Goal: Task Accomplishment & Management: Use online tool/utility

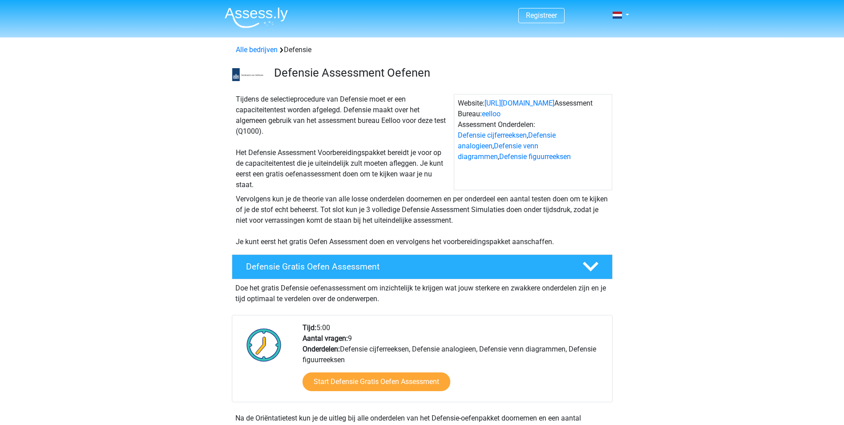
scroll to position [178, 0]
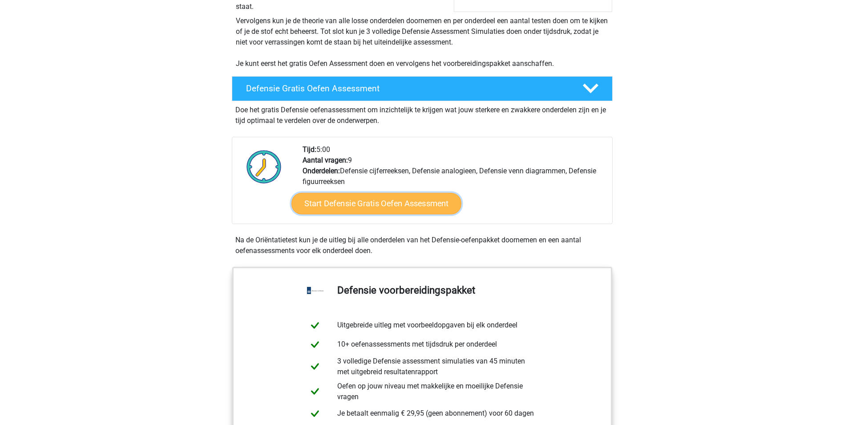
drag, startPoint x: 0, startPoint y: 0, endPoint x: 375, endPoint y: 210, distance: 430.1
click at [375, 210] on link "Start Defensie Gratis Oefen Assessment" at bounding box center [377, 203] width 170 height 21
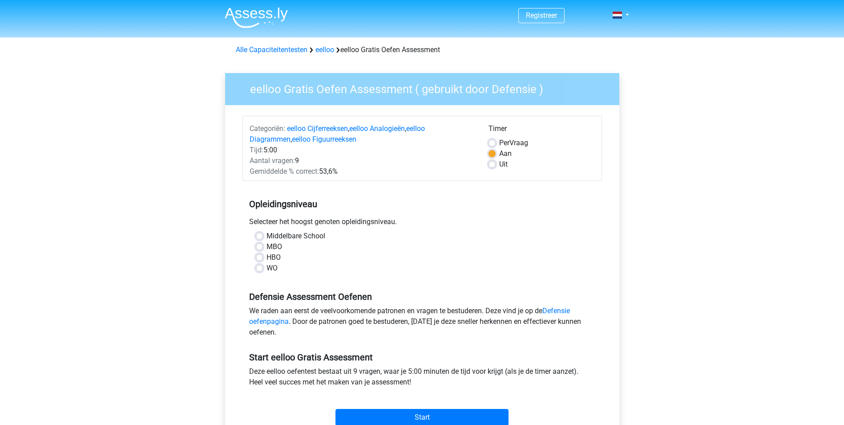
scroll to position [45, 0]
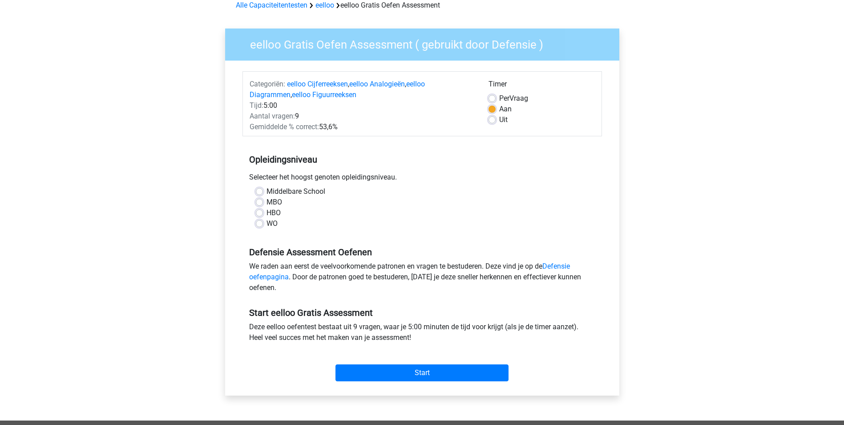
click at [267, 225] on label "WO" at bounding box center [272, 223] width 11 height 11
click at [259, 225] on input "WO" at bounding box center [259, 222] width 7 height 9
radio input "true"
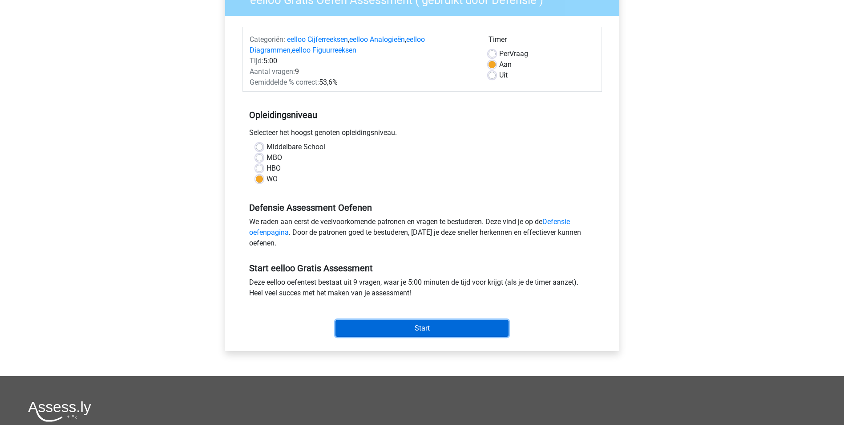
click at [400, 327] on input "Start" at bounding box center [422, 328] width 173 height 17
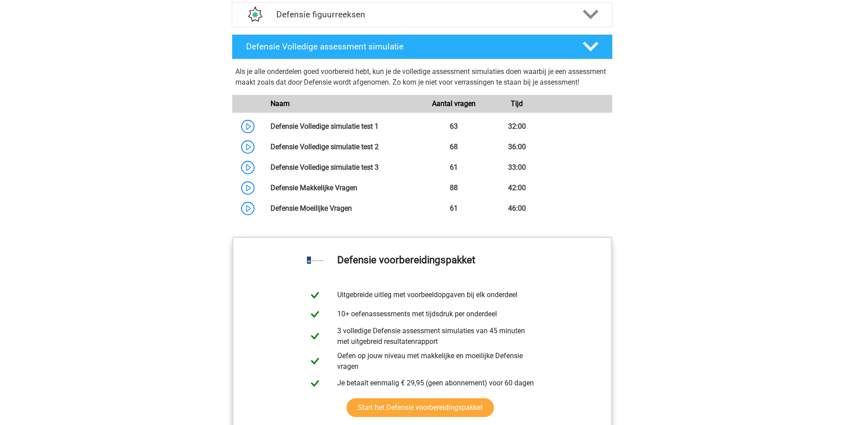
scroll to position [801, 0]
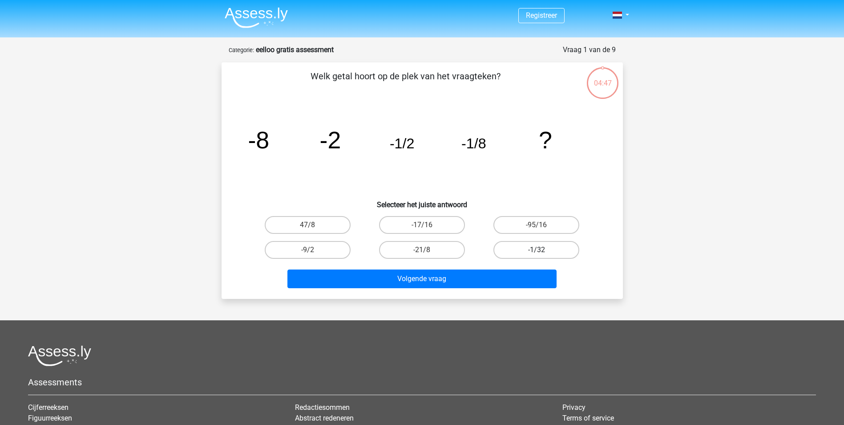
click at [547, 248] on label "-1/32" at bounding box center [537, 250] width 86 height 18
click at [543, 250] on input "-1/32" at bounding box center [540, 253] width 6 height 6
radio input "true"
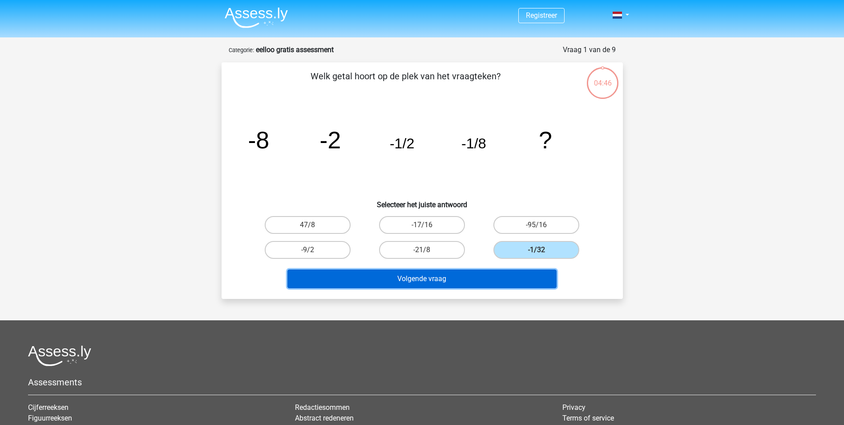
click at [471, 283] on button "Volgende vraag" at bounding box center [422, 278] width 269 height 19
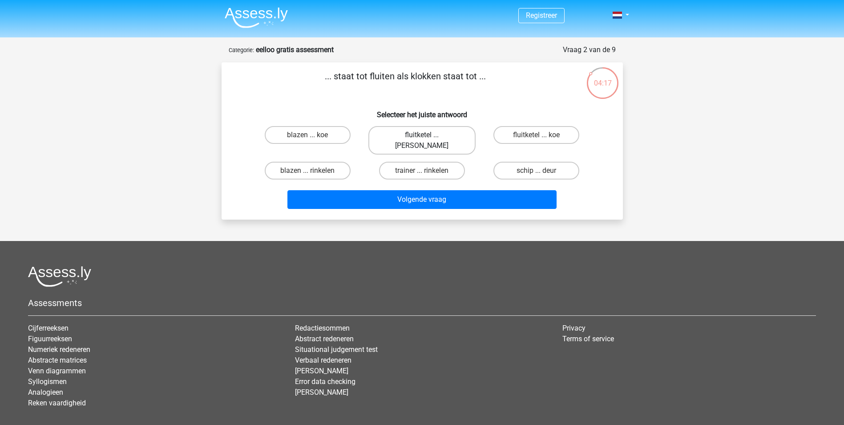
click at [439, 135] on label "fluitketel ... luiden" at bounding box center [422, 140] width 107 height 28
click at [428, 135] on input "fluitketel ... luiden" at bounding box center [425, 138] width 6 height 6
radio input "true"
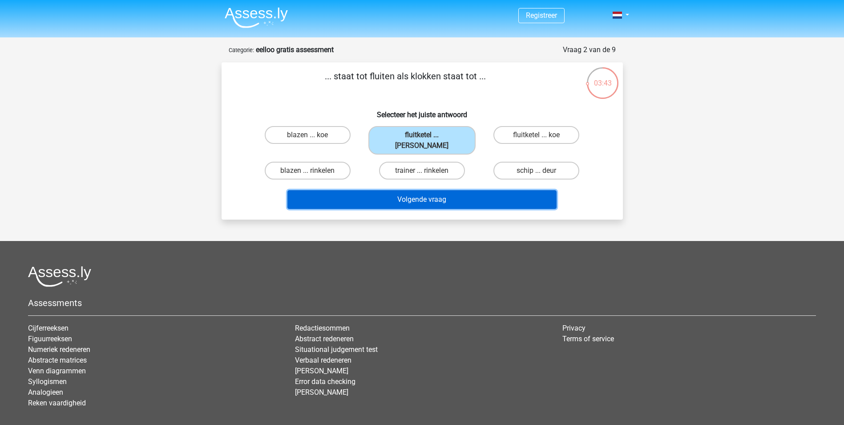
click at [432, 195] on button "Volgende vraag" at bounding box center [422, 199] width 269 height 19
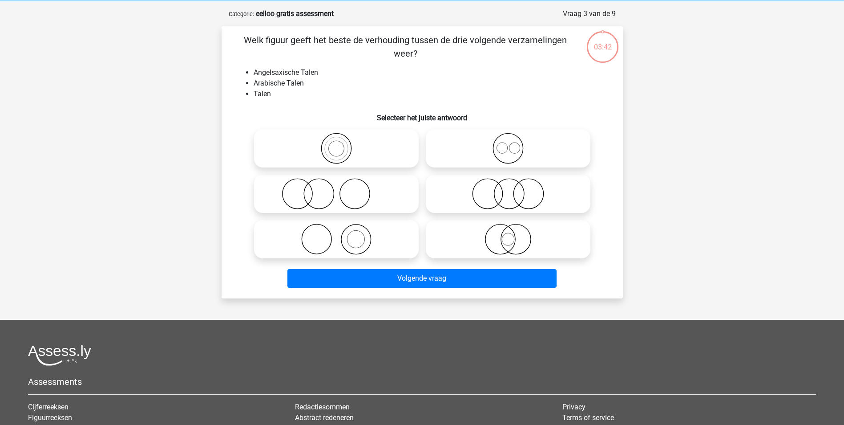
scroll to position [45, 0]
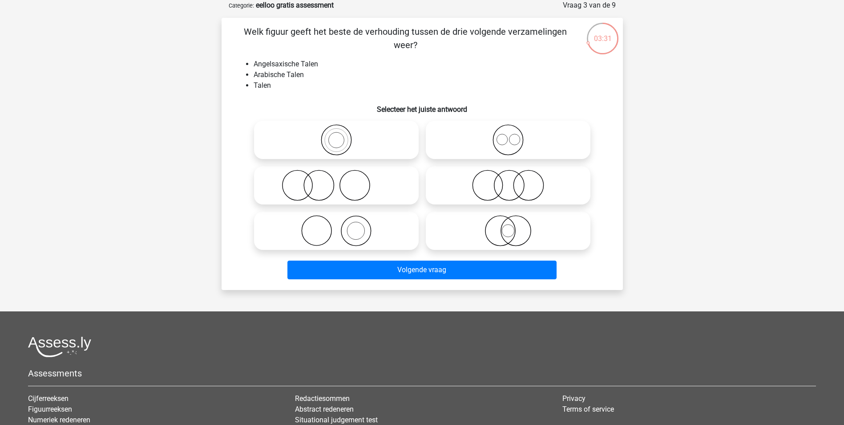
click at [518, 143] on icon at bounding box center [509, 139] width 158 height 31
click at [514, 135] on input "radio" at bounding box center [511, 133] width 6 height 6
radio input "true"
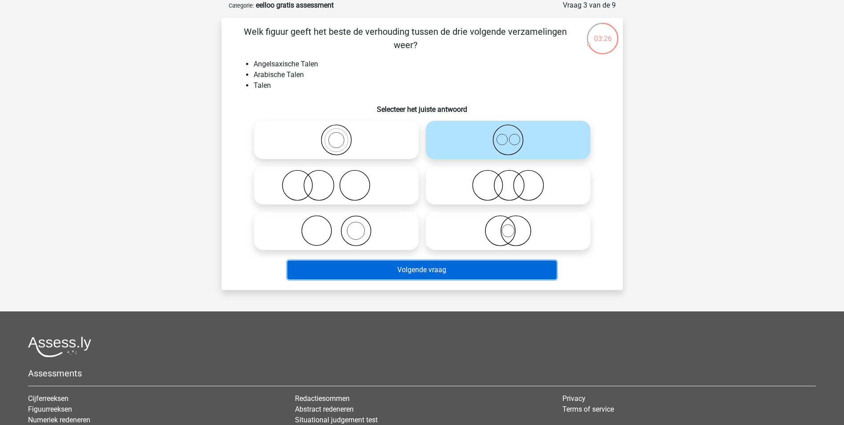
click at [466, 272] on button "Volgende vraag" at bounding box center [422, 269] width 269 height 19
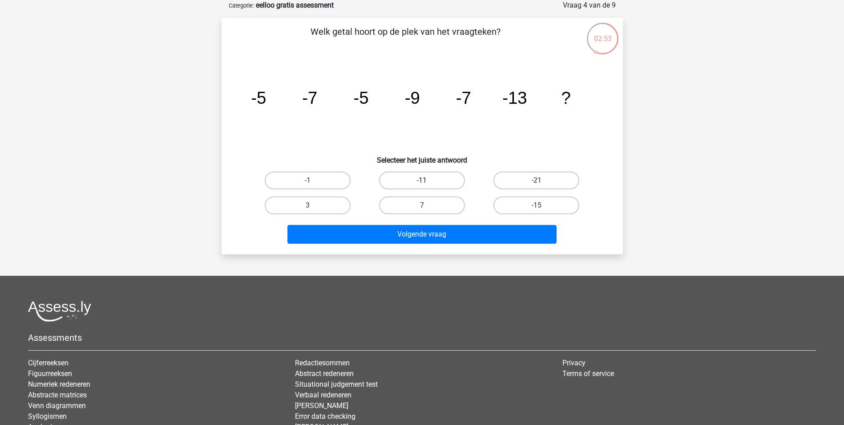
click at [436, 179] on label "-11" at bounding box center [422, 180] width 86 height 18
click at [428, 180] on input "-11" at bounding box center [425, 183] width 6 height 6
radio input "true"
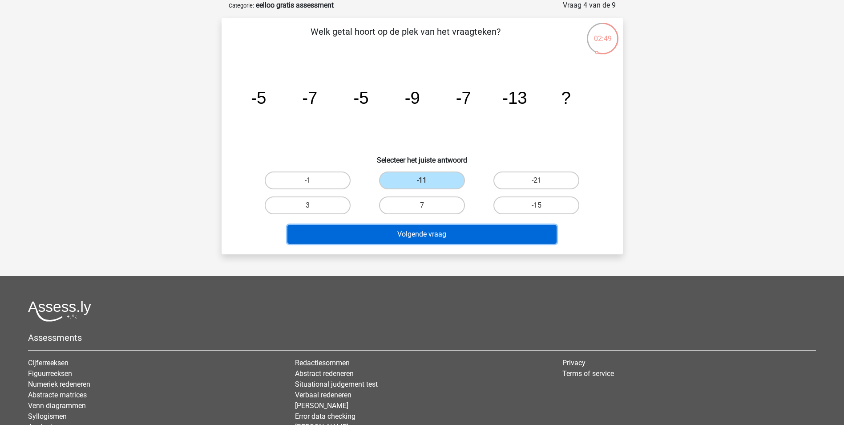
click at [438, 236] on button "Volgende vraag" at bounding box center [422, 234] width 269 height 19
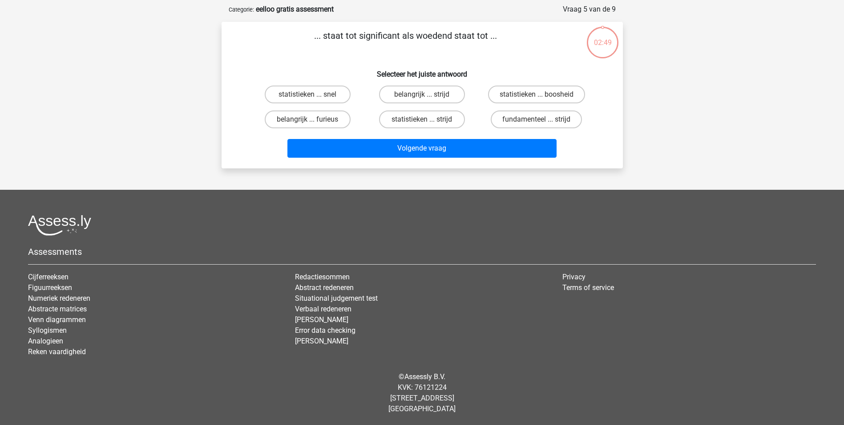
scroll to position [41, 0]
click at [544, 94] on label "statistieken ... boosheid" at bounding box center [536, 94] width 97 height 18
click at [543, 94] on input "statistieken ... boosheid" at bounding box center [540, 97] width 6 height 6
radio input "true"
click at [326, 118] on label "belangrijk ... furieus" at bounding box center [308, 119] width 86 height 18
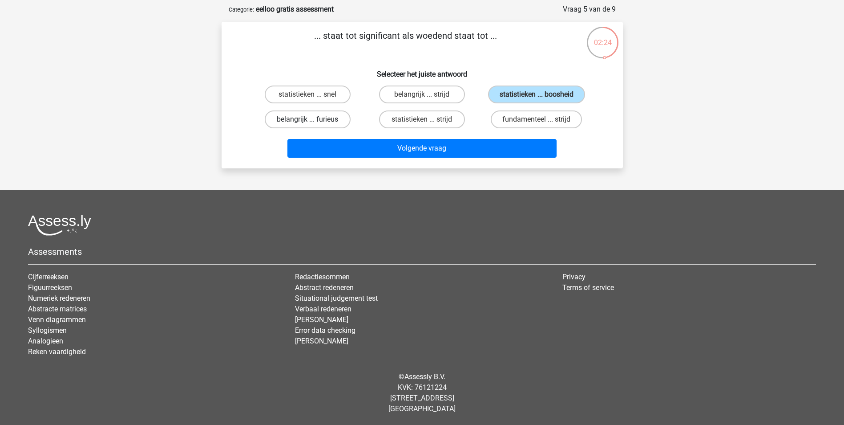
click at [313, 119] on input "belangrijk ... furieus" at bounding box center [311, 122] width 6 height 6
radio input "true"
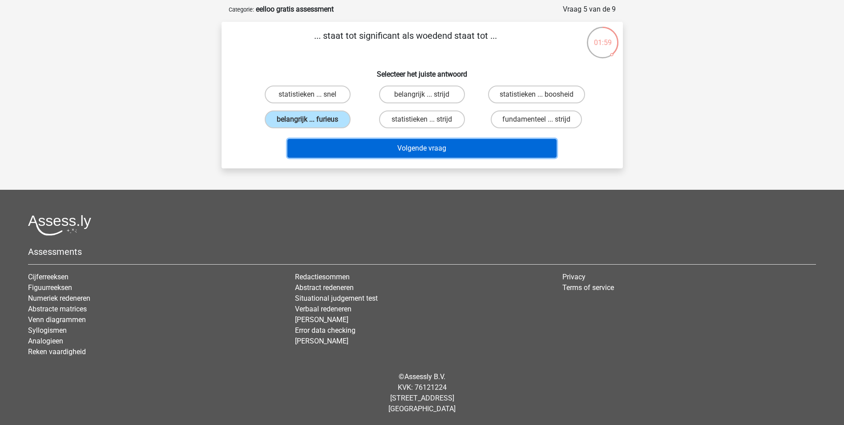
click at [446, 149] on button "Volgende vraag" at bounding box center [422, 148] width 269 height 19
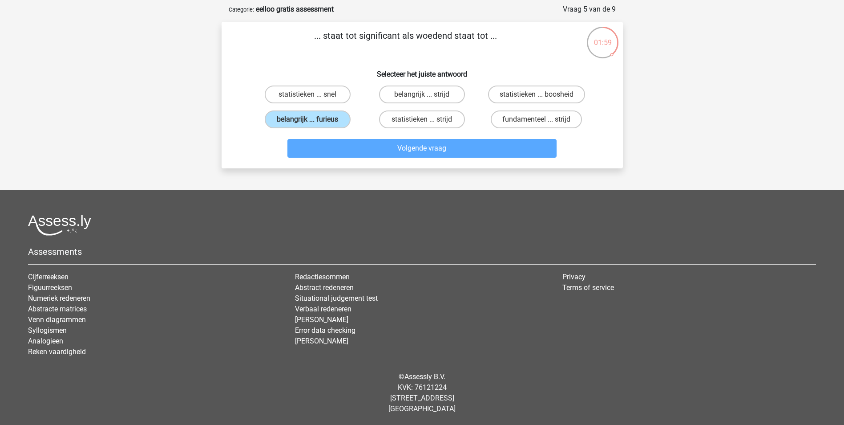
scroll to position [45, 0]
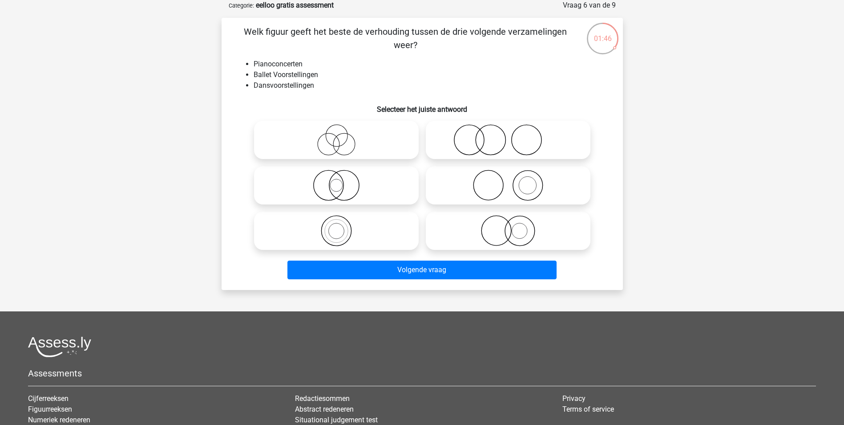
click at [366, 140] on icon at bounding box center [337, 139] width 158 height 31
click at [342, 135] on input "radio" at bounding box center [340, 133] width 6 height 6
radio input "true"
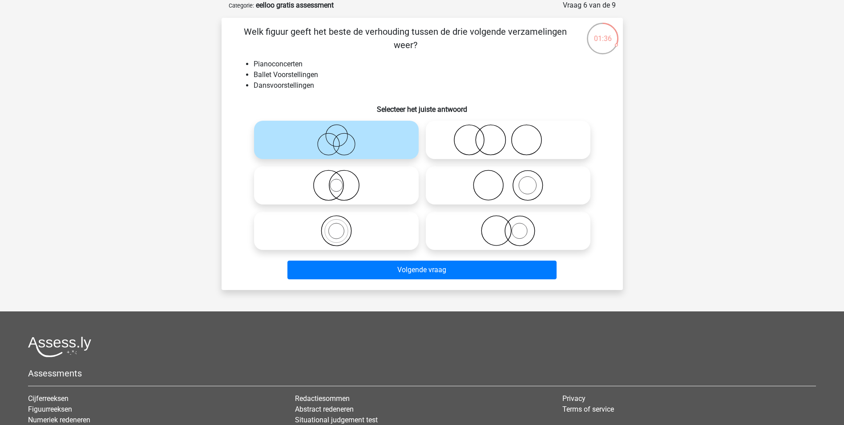
click at [530, 183] on icon at bounding box center [509, 185] width 158 height 31
click at [514, 181] on input "radio" at bounding box center [511, 178] width 6 height 6
radio input "true"
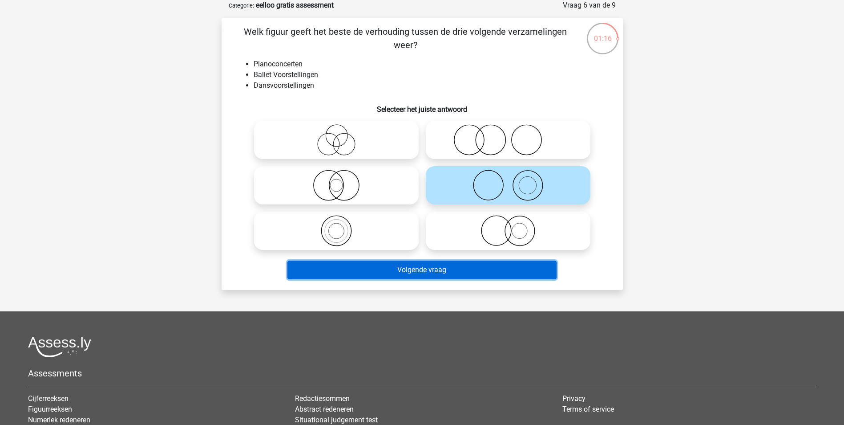
click at [504, 273] on button "Volgende vraag" at bounding box center [422, 269] width 269 height 19
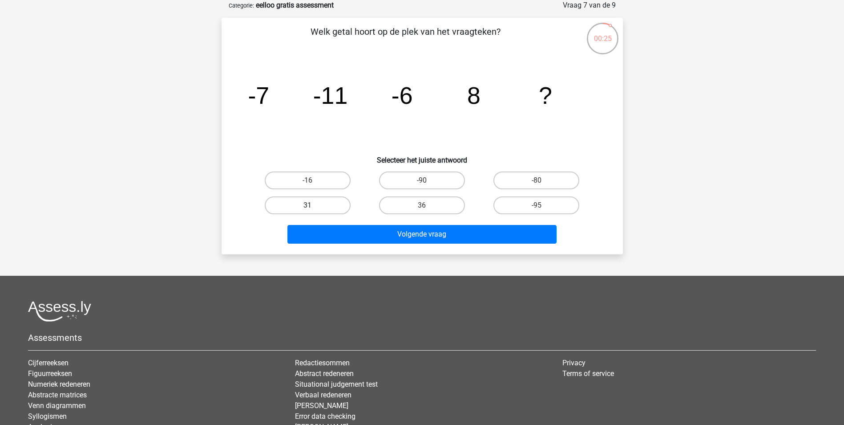
click at [325, 207] on label "31" at bounding box center [308, 205] width 86 height 18
click at [313, 207] on input "31" at bounding box center [311, 208] width 6 height 6
radio input "true"
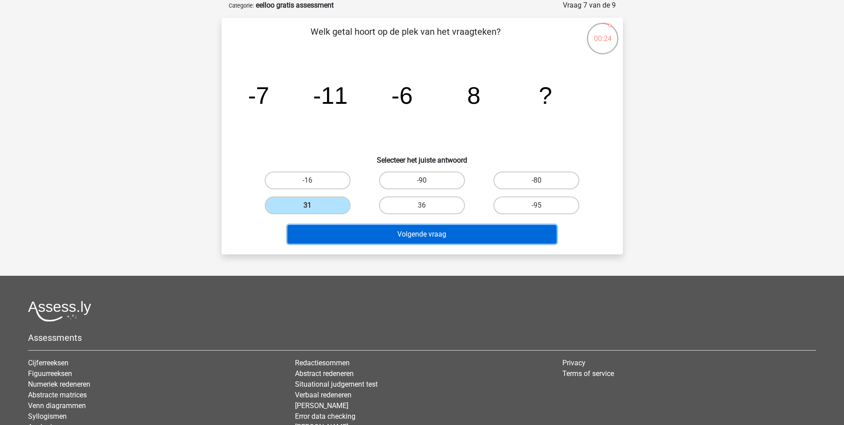
click at [388, 236] on button "Volgende vraag" at bounding box center [422, 234] width 269 height 19
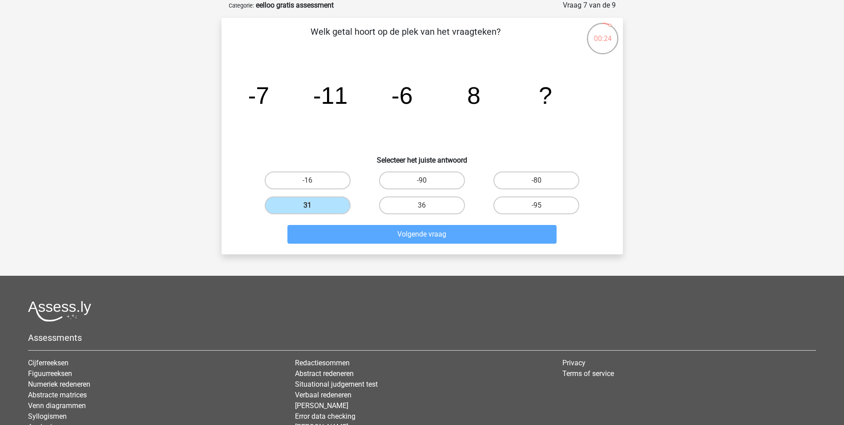
scroll to position [41, 0]
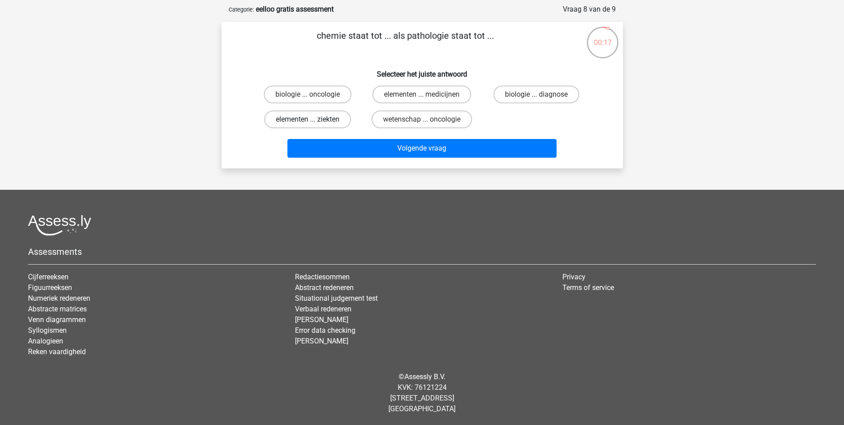
click at [338, 122] on label "elementen ... ziekten" at bounding box center [307, 119] width 87 height 18
click at [313, 122] on input "elementen ... ziekten" at bounding box center [311, 122] width 6 height 6
radio input "true"
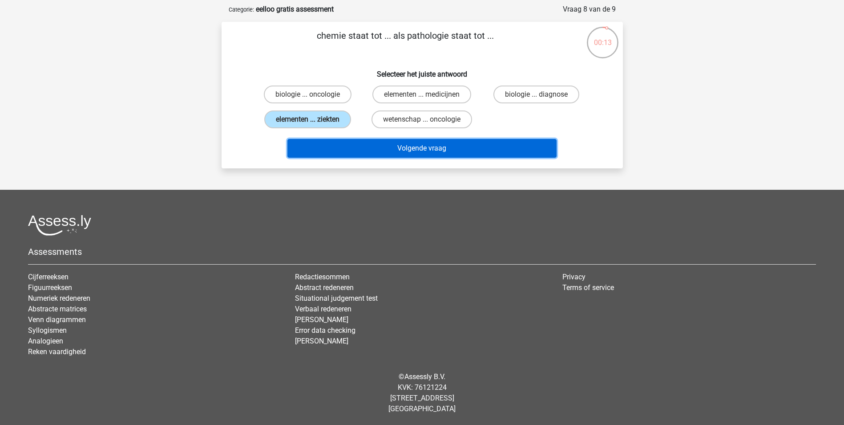
click at [445, 148] on button "Volgende vraag" at bounding box center [422, 148] width 269 height 19
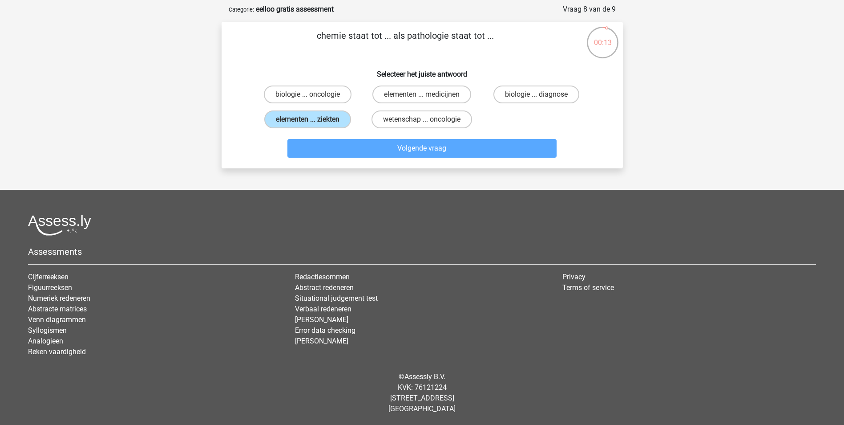
scroll to position [45, 0]
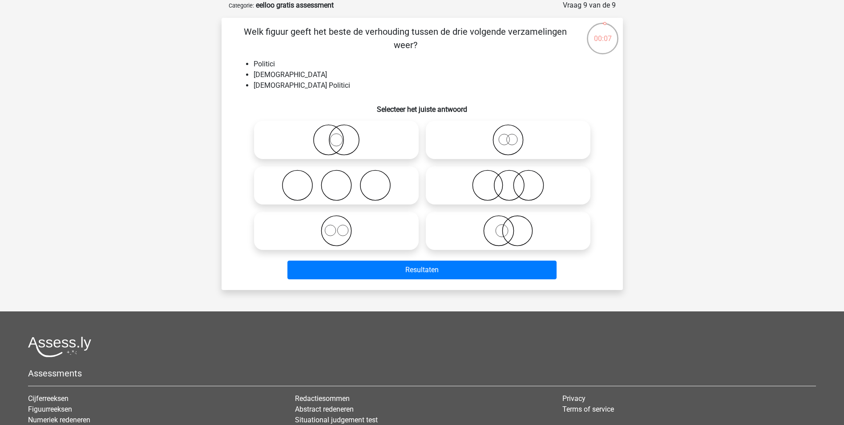
click at [375, 137] on icon at bounding box center [337, 139] width 158 height 31
click at [342, 135] on input "radio" at bounding box center [340, 133] width 6 height 6
radio input "true"
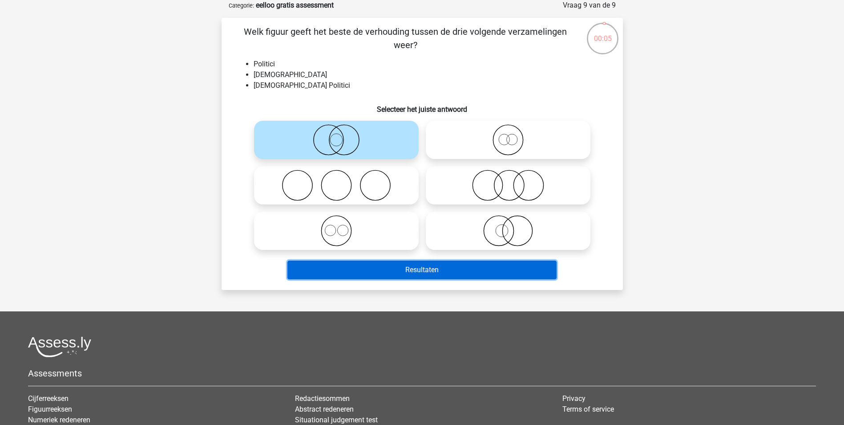
click at [436, 275] on button "Resultaten" at bounding box center [422, 269] width 269 height 19
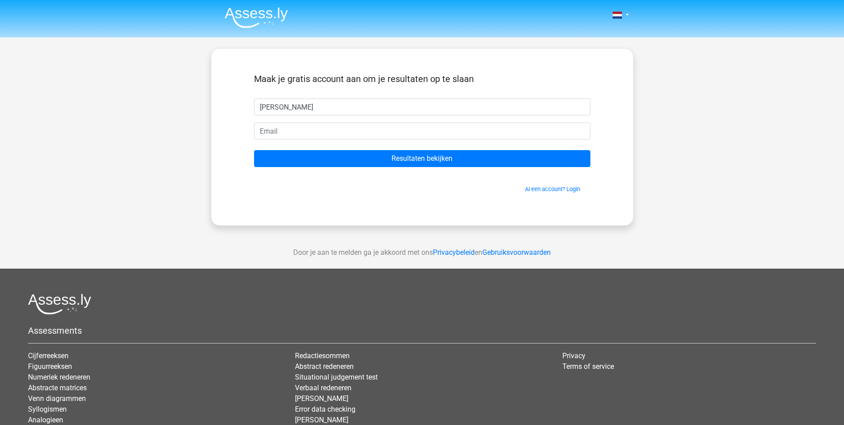
type input "[PERSON_NAME]"
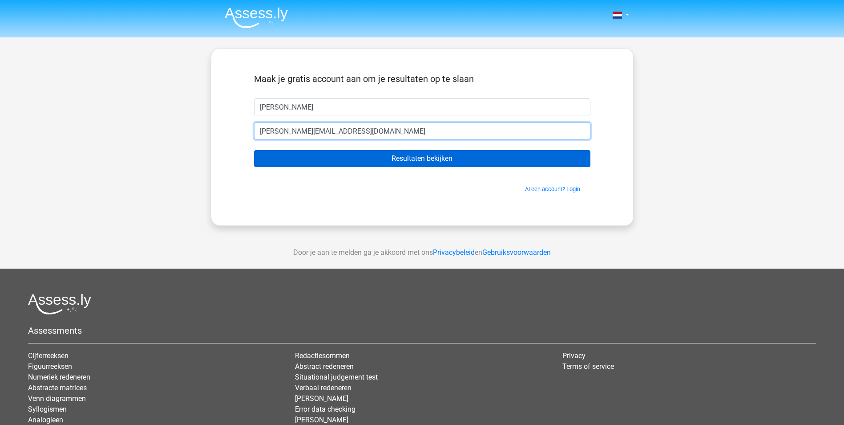
type input "[PERSON_NAME][EMAIL_ADDRESS][DOMAIN_NAME]"
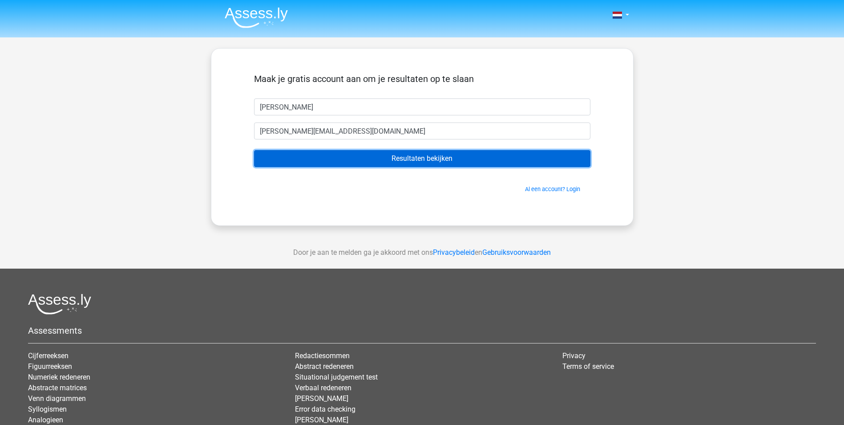
click at [423, 160] on input "Resultaten bekijken" at bounding box center [422, 158] width 337 height 17
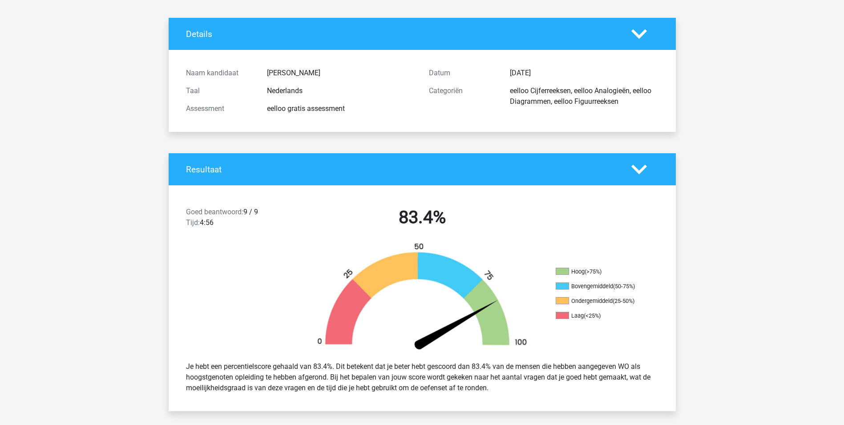
scroll to position [178, 0]
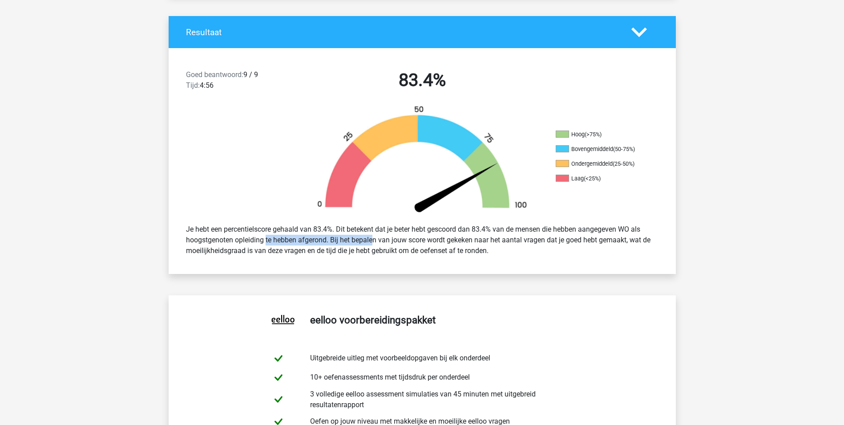
drag, startPoint x: 238, startPoint y: 240, endPoint x: 345, endPoint y: 240, distance: 106.4
click at [345, 240] on div "Je hebt een percentielscore gehaald van 83.4%. Dit betekent dat je beter hebt g…" at bounding box center [422, 239] width 486 height 39
drag, startPoint x: 345, startPoint y: 240, endPoint x: 276, endPoint y: 249, distance: 69.1
click at [276, 249] on div "Je hebt een percentielscore gehaald van 83.4%. Dit betekent dat je beter hebt g…" at bounding box center [422, 239] width 486 height 39
click at [283, 250] on div "Je hebt een percentielscore gehaald van 83.4%. Dit betekent dat je beter hebt g…" at bounding box center [422, 239] width 486 height 39
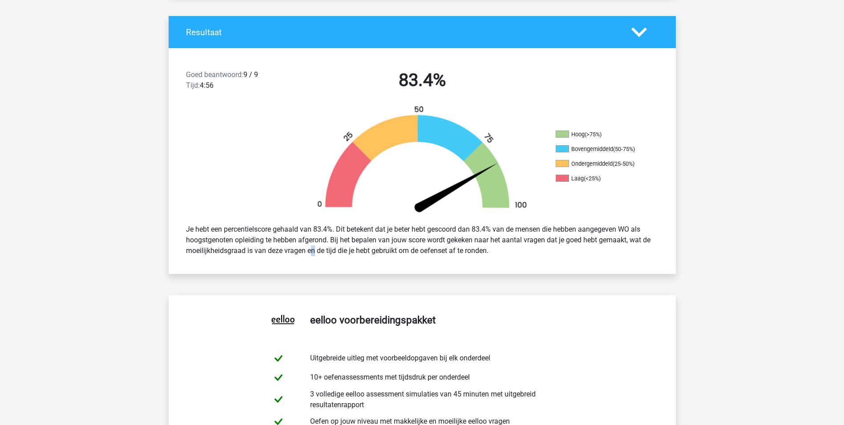
click at [283, 250] on div "Je hebt een percentielscore gehaald van 83.4%. Dit betekent dat je beter hebt g…" at bounding box center [422, 239] width 486 height 39
click at [412, 260] on div "Je hebt een percentielscore gehaald van 83.4%. Dit betekent dat je beter hebt g…" at bounding box center [422, 240] width 507 height 46
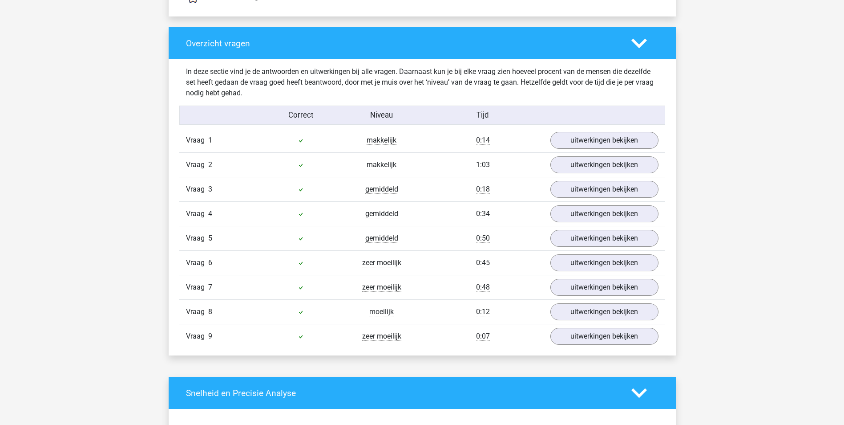
scroll to position [935, 0]
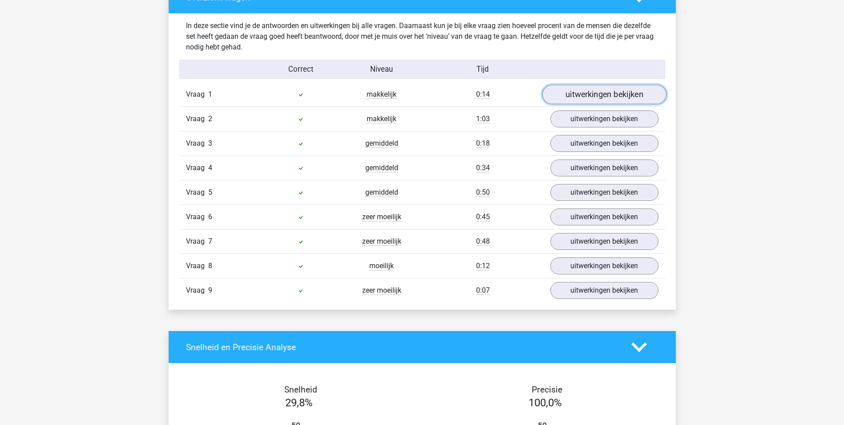
click at [605, 97] on link "uitwerkingen bekijken" at bounding box center [604, 95] width 124 height 20
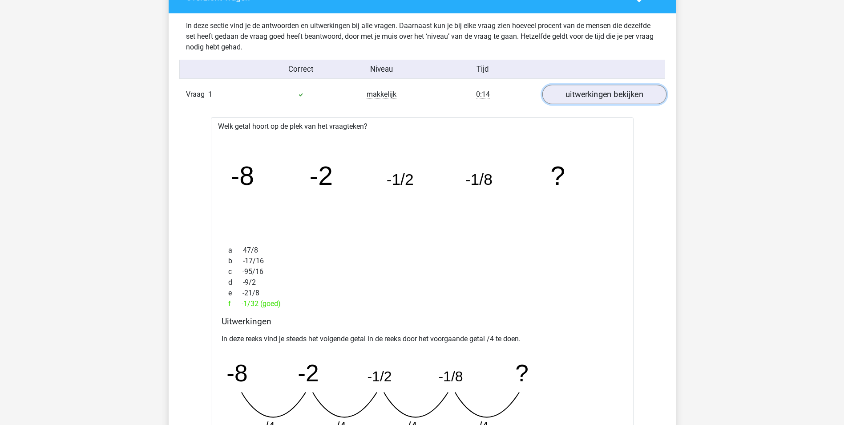
click at [606, 92] on link "uitwerkingen bekijken" at bounding box center [604, 95] width 124 height 20
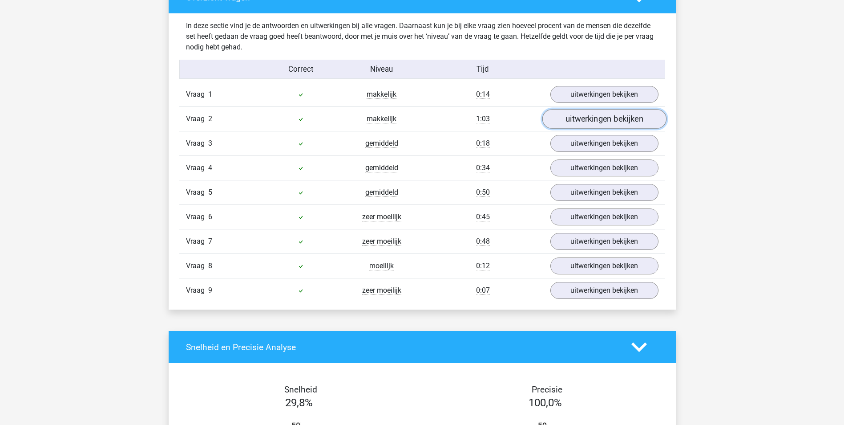
click at [606, 125] on link "uitwerkingen bekijken" at bounding box center [604, 120] width 124 height 20
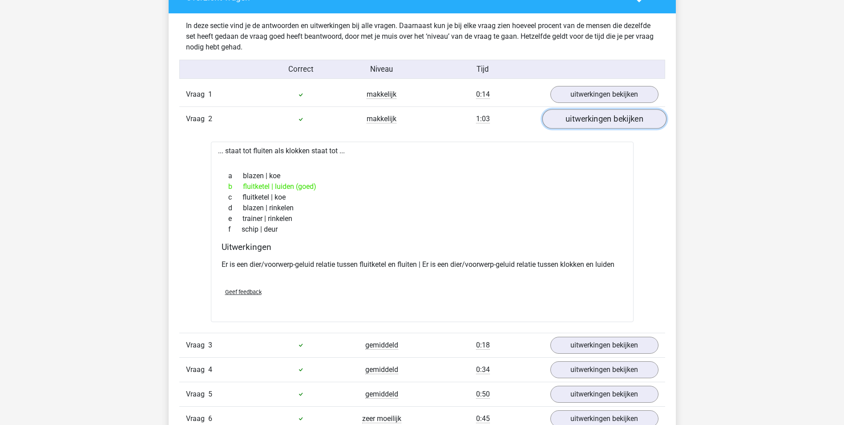
click at [606, 125] on link "uitwerkingen bekijken" at bounding box center [604, 120] width 124 height 20
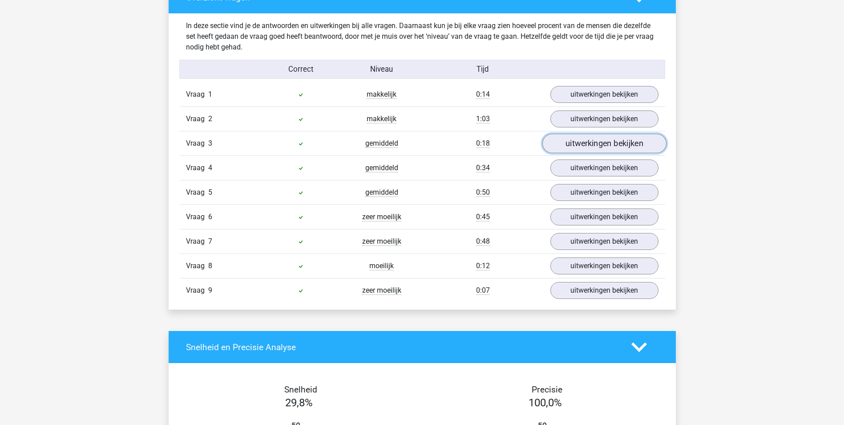
click at [605, 147] on link "uitwerkingen bekijken" at bounding box center [604, 144] width 124 height 20
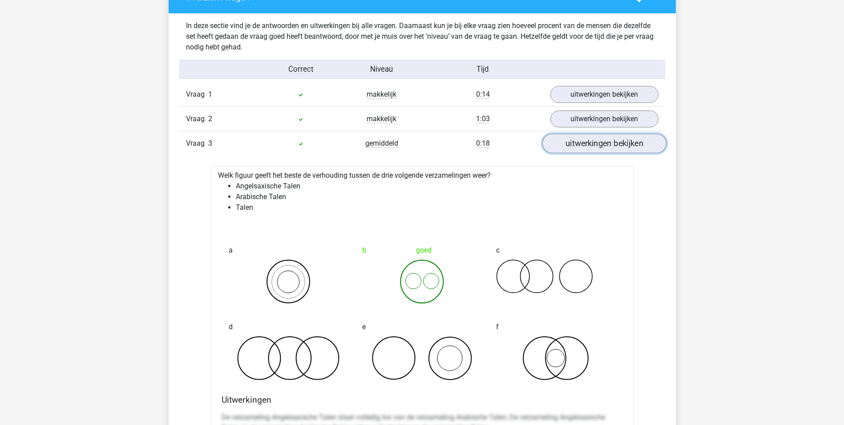
click at [606, 147] on link "uitwerkingen bekijken" at bounding box center [604, 144] width 124 height 20
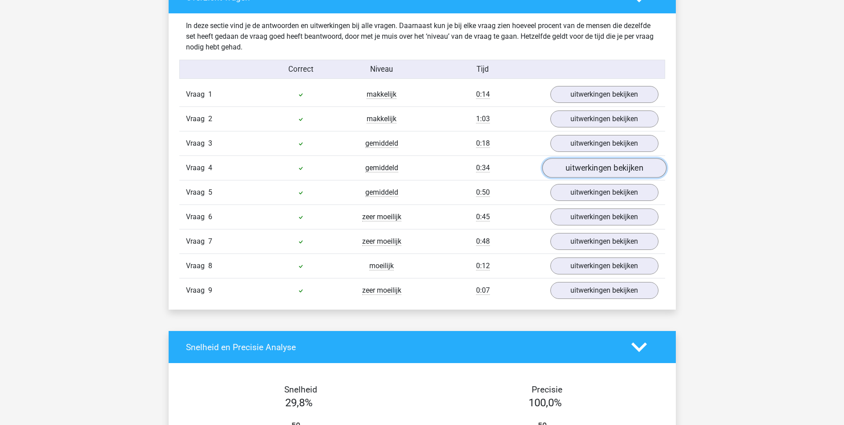
click at [602, 172] on link "uitwerkingen bekijken" at bounding box center [604, 168] width 124 height 20
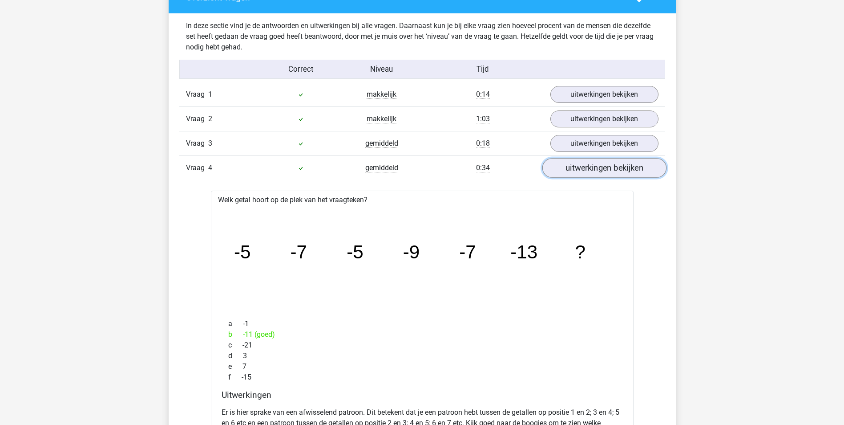
click at [602, 172] on link "uitwerkingen bekijken" at bounding box center [604, 168] width 124 height 20
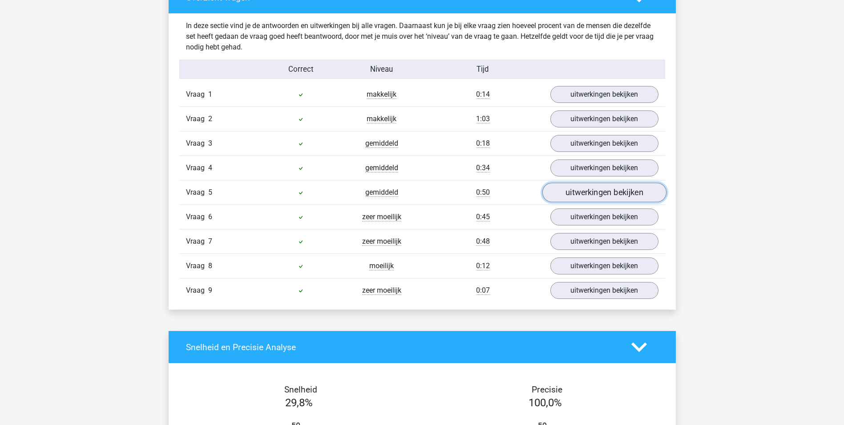
click at [599, 197] on link "uitwerkingen bekijken" at bounding box center [604, 193] width 124 height 20
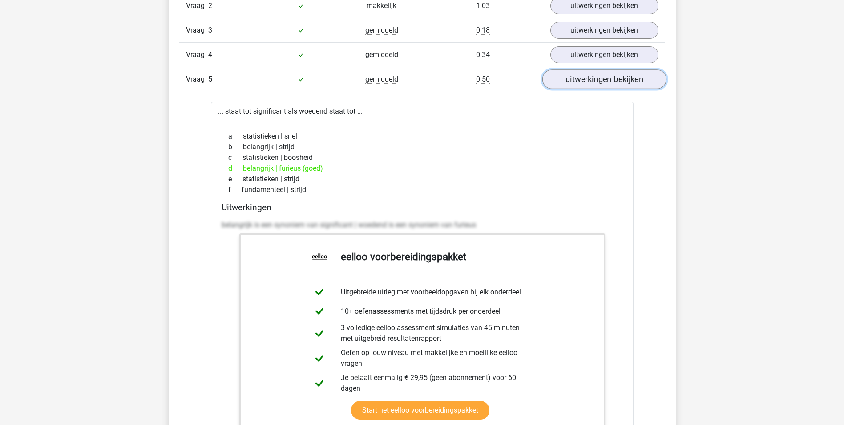
scroll to position [1024, 0]
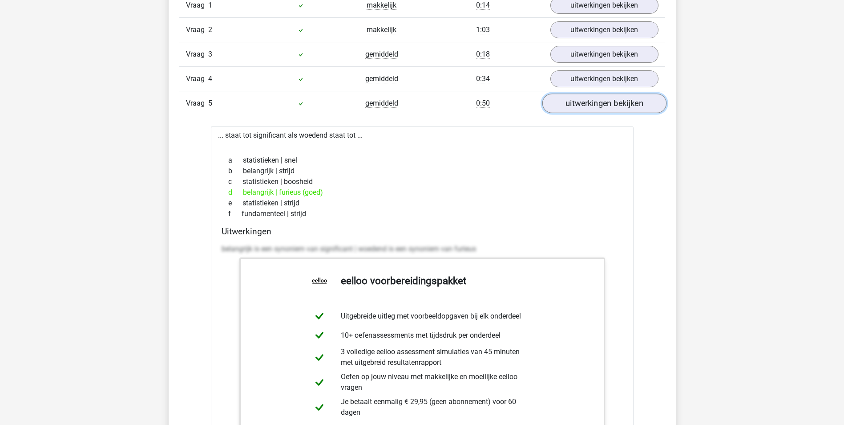
click at [594, 112] on link "uitwerkingen bekijken" at bounding box center [604, 104] width 124 height 20
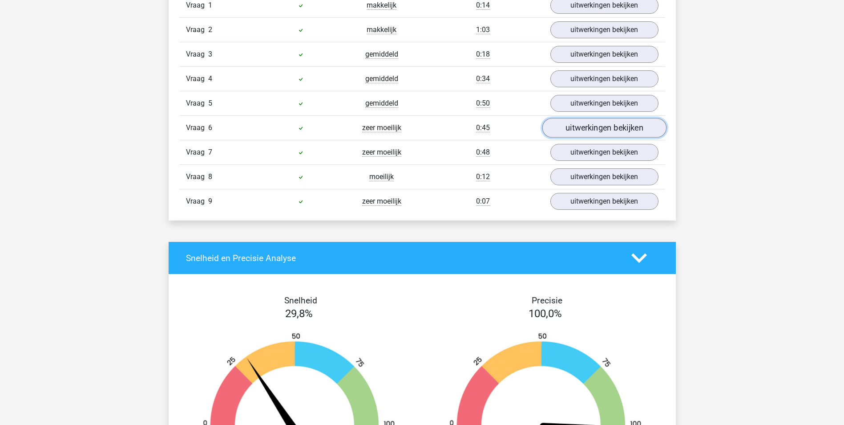
click at [594, 127] on link "uitwerkingen bekijken" at bounding box center [604, 128] width 124 height 20
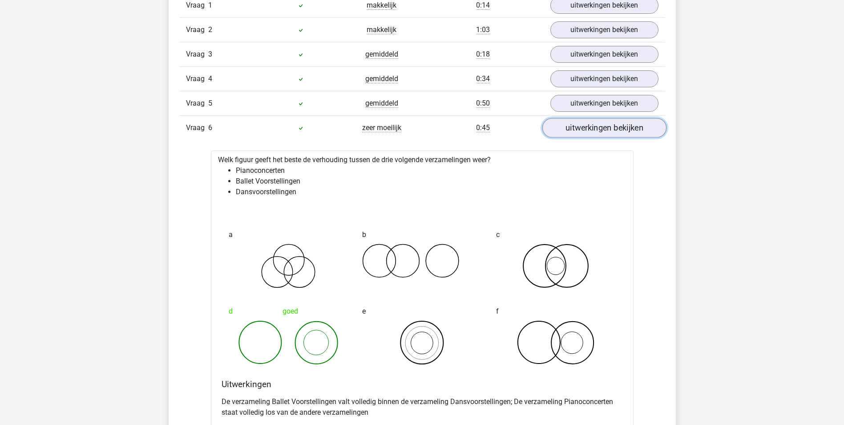
click at [594, 127] on link "uitwerkingen bekijken" at bounding box center [604, 128] width 124 height 20
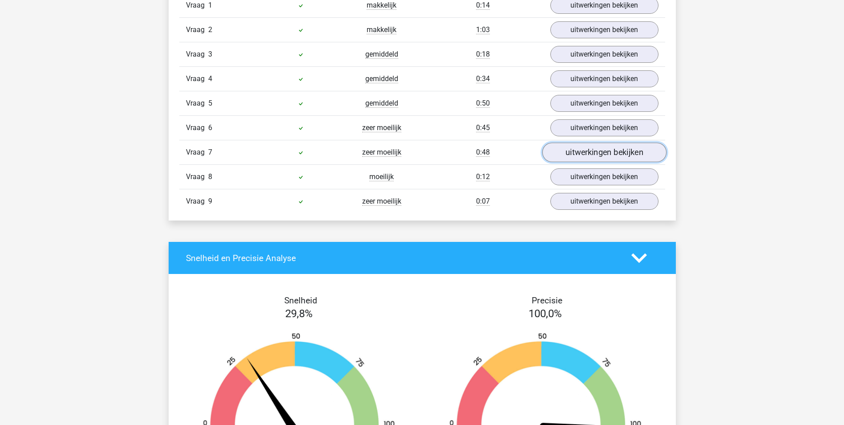
click at [589, 151] on link "uitwerkingen bekijken" at bounding box center [604, 153] width 124 height 20
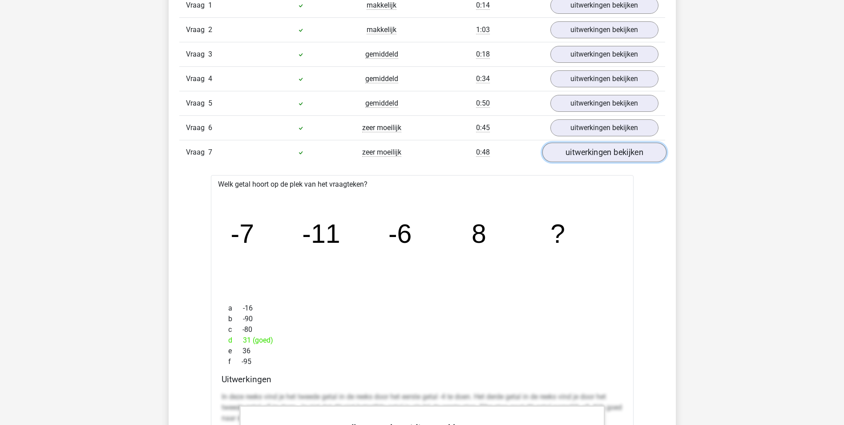
click at [589, 151] on link "uitwerkingen bekijken" at bounding box center [604, 153] width 124 height 20
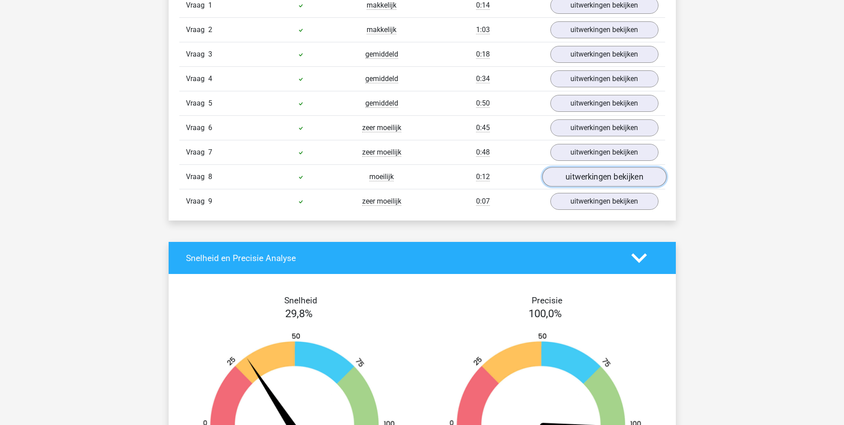
click at [581, 177] on link "uitwerkingen bekijken" at bounding box center [604, 177] width 124 height 20
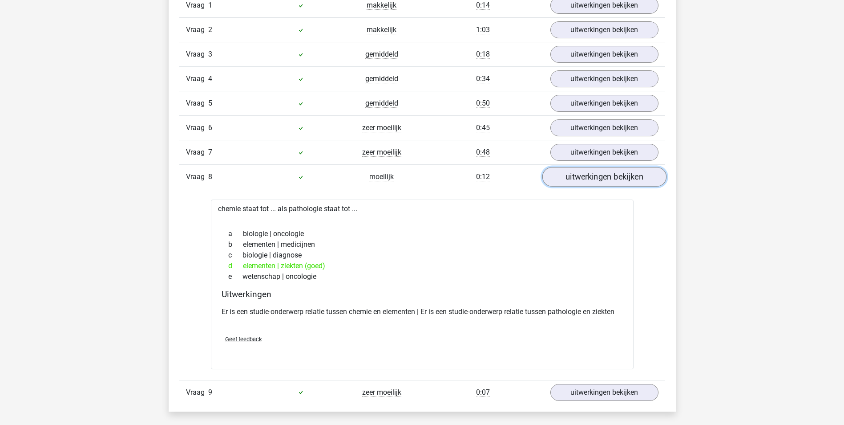
click at [581, 177] on link "uitwerkingen bekijken" at bounding box center [604, 177] width 124 height 20
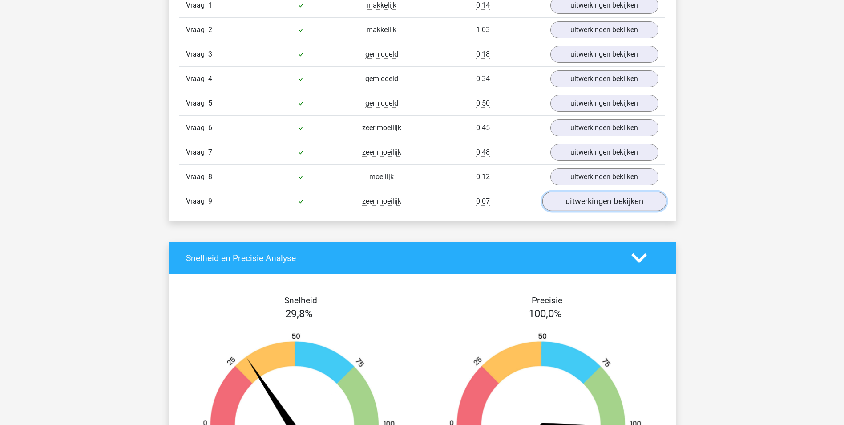
click at [566, 204] on link "uitwerkingen bekijken" at bounding box center [604, 202] width 124 height 20
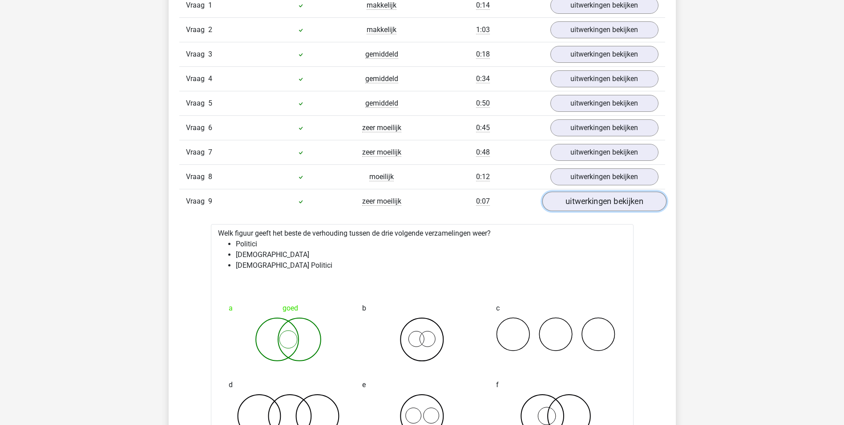
click at [566, 204] on link "uitwerkingen bekijken" at bounding box center [604, 202] width 124 height 20
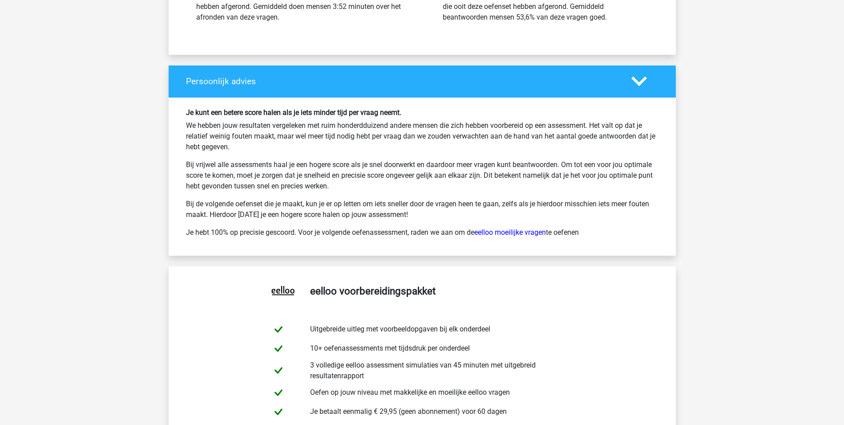
scroll to position [1514, 0]
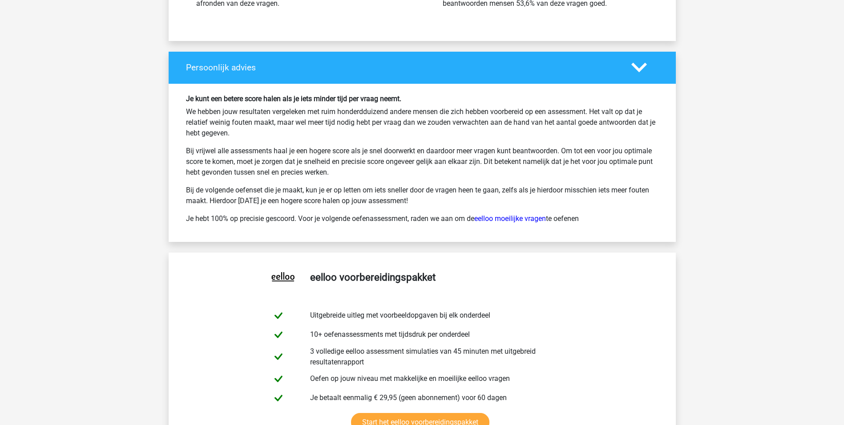
click at [403, 161] on p "Bij vrijwel alle assessments haal je een hogere score als je snel doorwerkt en …" at bounding box center [422, 162] width 473 height 32
drag, startPoint x: 403, startPoint y: 161, endPoint x: 489, endPoint y: 177, distance: 87.5
click at [489, 177] on p "Bij vrijwel alle assessments haal je een hogere score als je snel doorwerkt en …" at bounding box center [422, 162] width 473 height 32
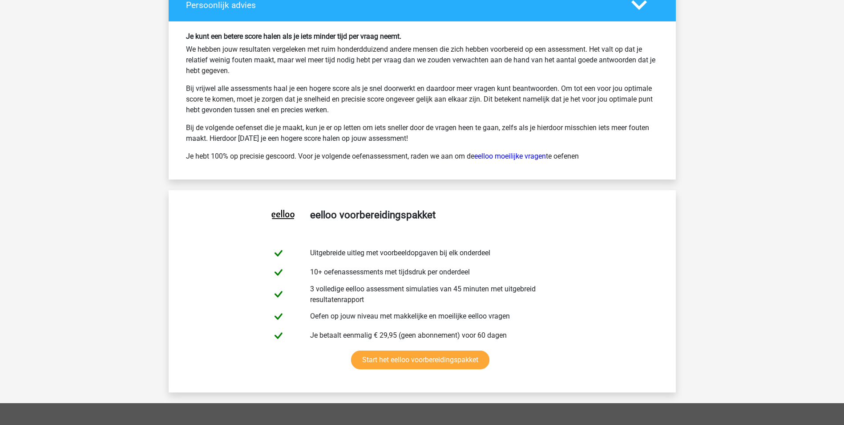
scroll to position [1558, 0]
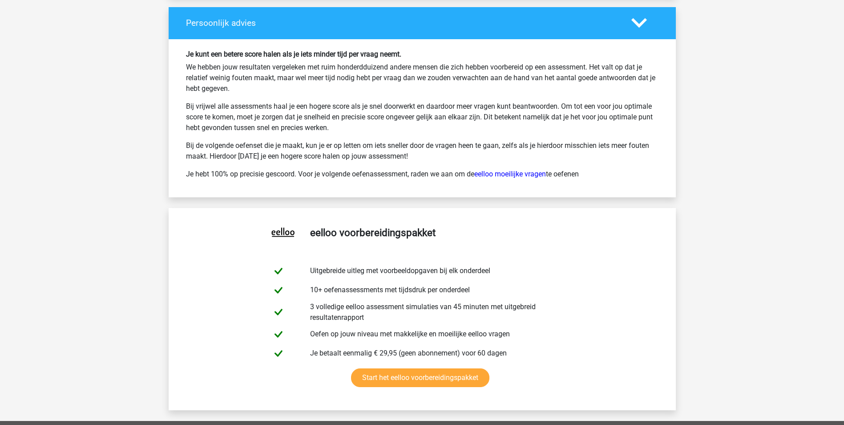
click at [537, 178] on p "Je hebt 100% op precisie gescoord. Voor je volgende oefenassessment, raden we a…" at bounding box center [422, 174] width 473 height 11
click at [538, 172] on link "eelloo moeilijke vragen" at bounding box center [511, 174] width 72 height 8
